Goal: Register for event/course

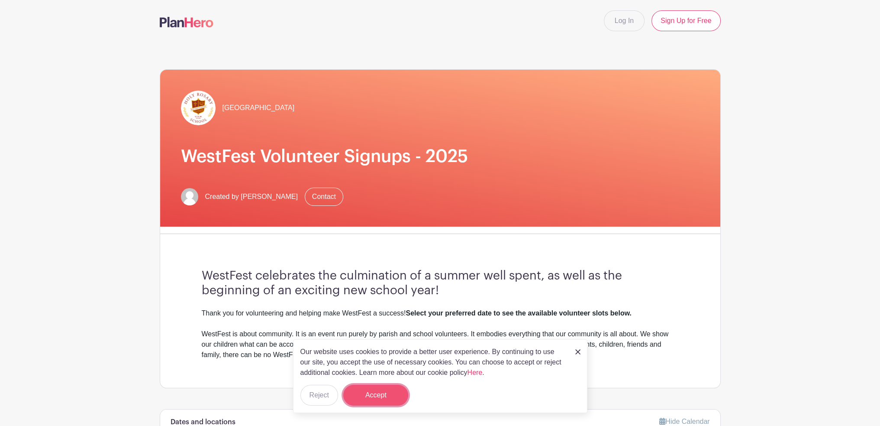
click at [397, 389] on button "Accept" at bounding box center [375, 395] width 65 height 21
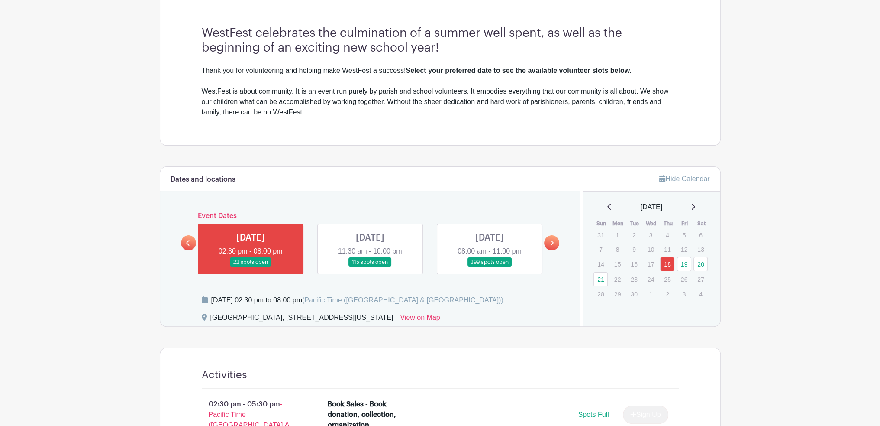
scroll to position [224, 0]
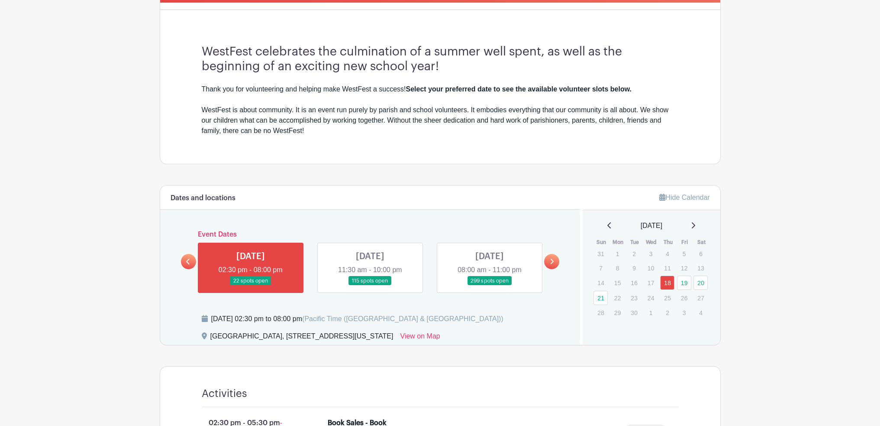
click at [370, 285] on link at bounding box center [370, 285] width 0 height 0
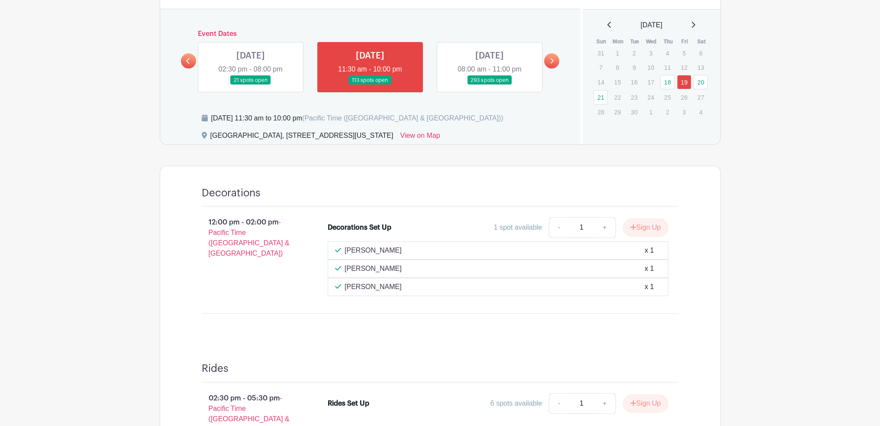
scroll to position [383, 0]
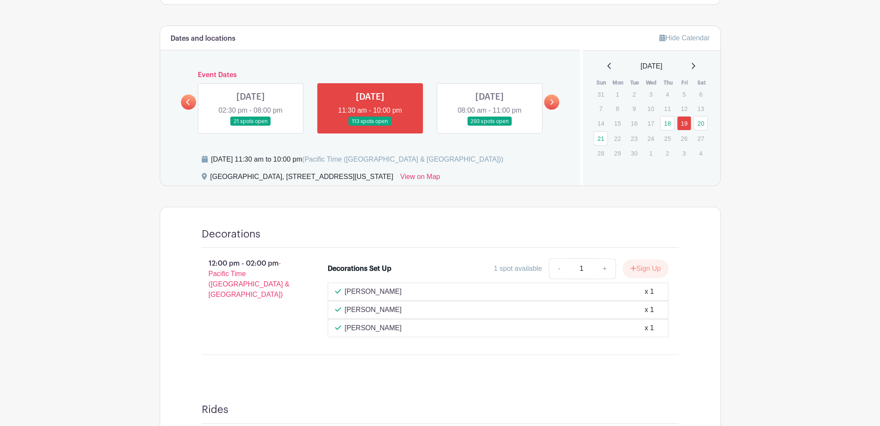
click at [490, 126] on link at bounding box center [490, 126] width 0 height 0
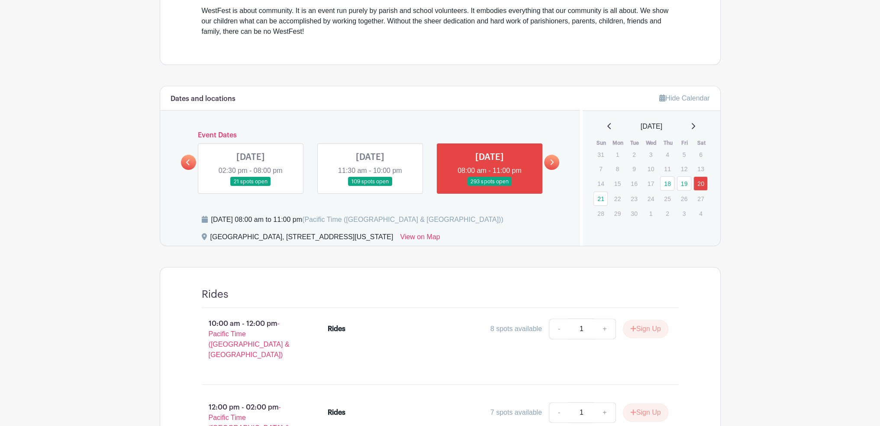
scroll to position [343, 0]
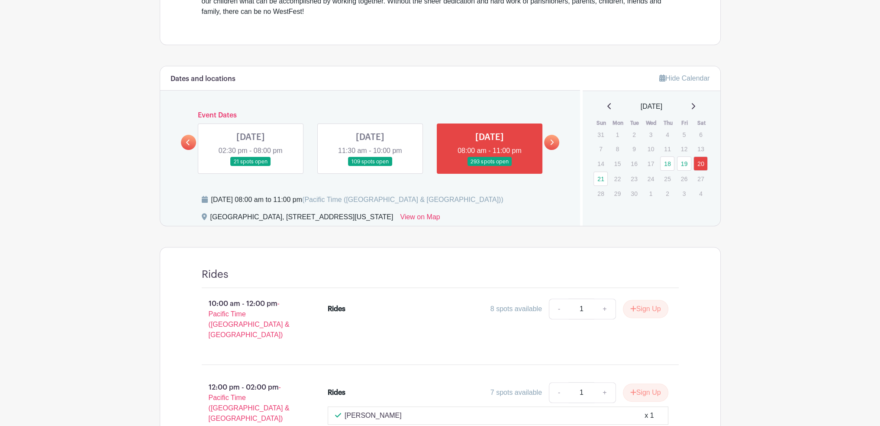
click at [553, 140] on icon at bounding box center [552, 142] width 3 height 6
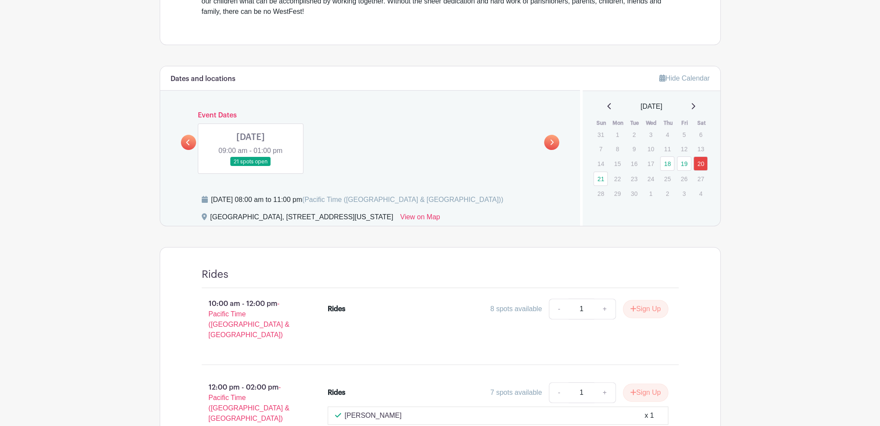
click at [251, 166] on link at bounding box center [251, 166] width 0 height 0
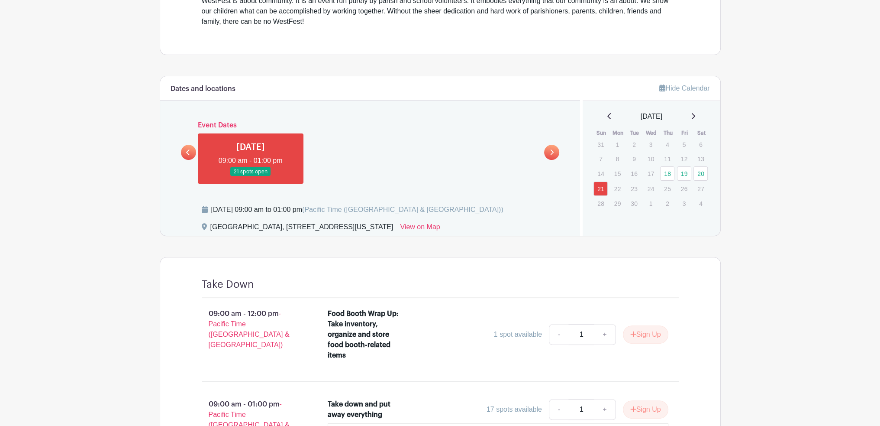
scroll to position [332, 0]
click at [193, 152] on link at bounding box center [188, 152] width 15 height 15
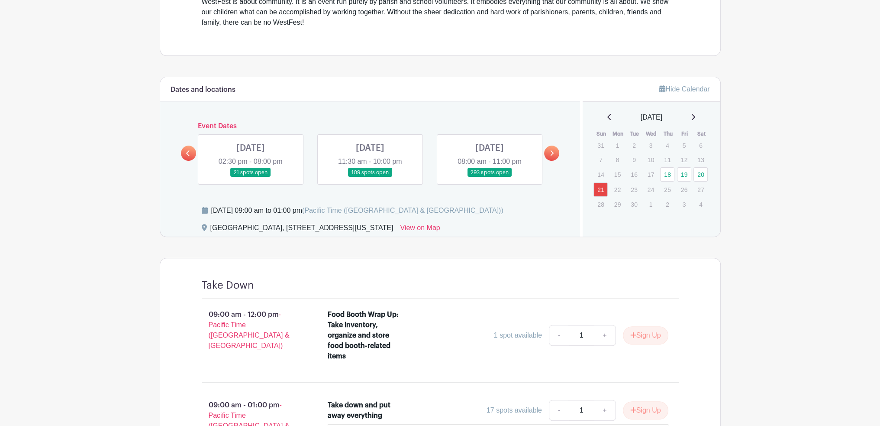
click at [251, 177] on link at bounding box center [251, 177] width 0 height 0
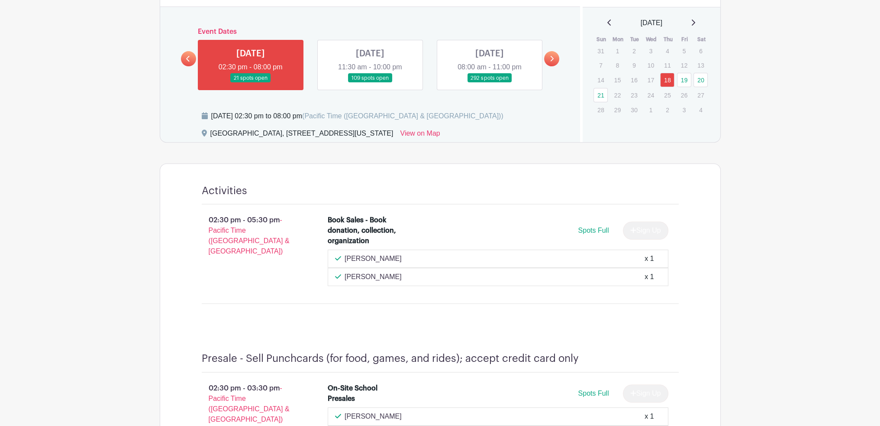
scroll to position [329, 0]
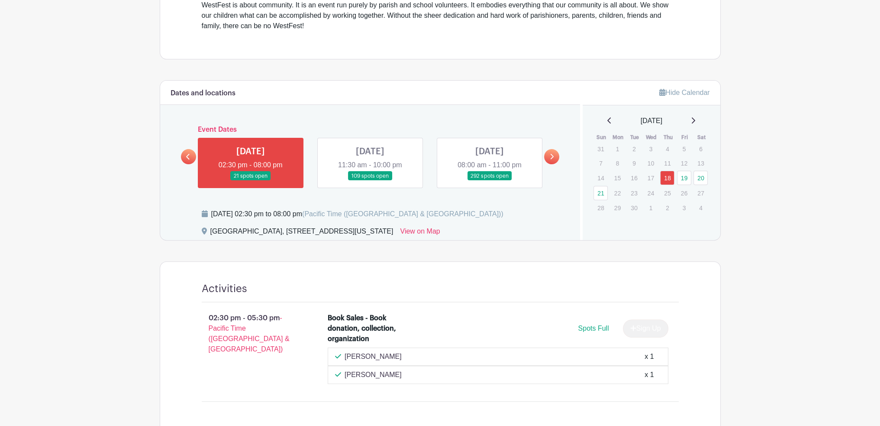
click at [370, 181] on link at bounding box center [370, 181] width 0 height 0
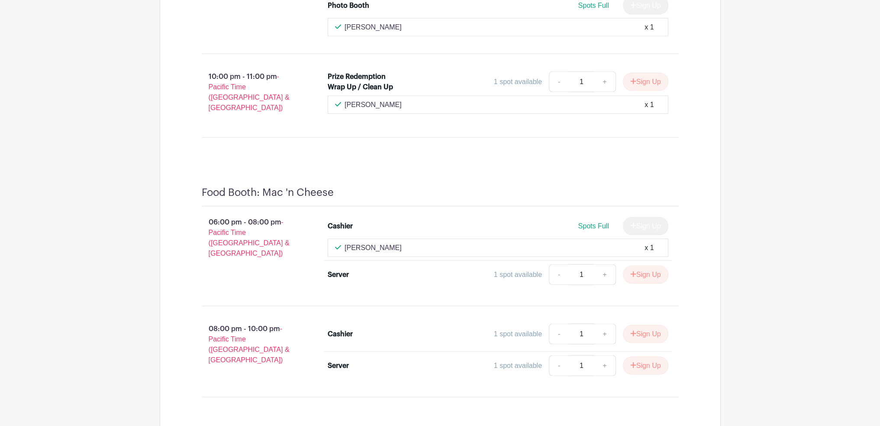
scroll to position [2366, 0]
